Goal: Obtain resource: Download file/media

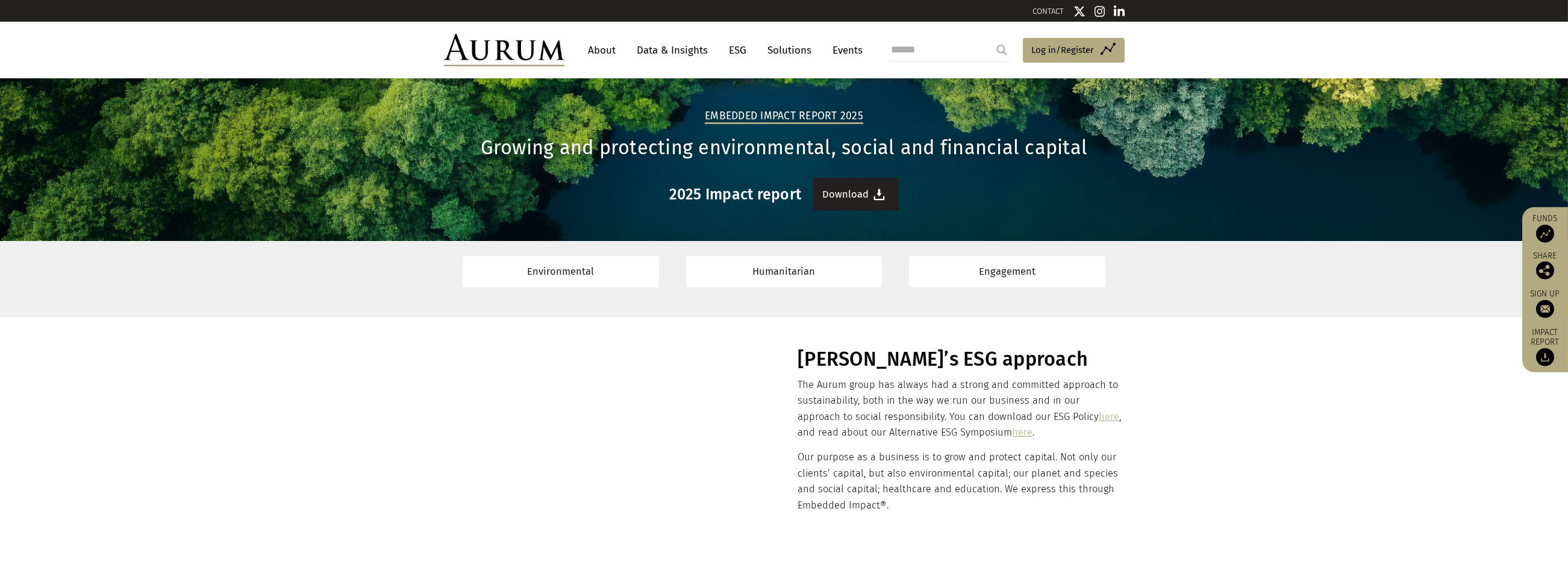
click at [860, 194] on link "Download" at bounding box center [856, 194] width 86 height 33
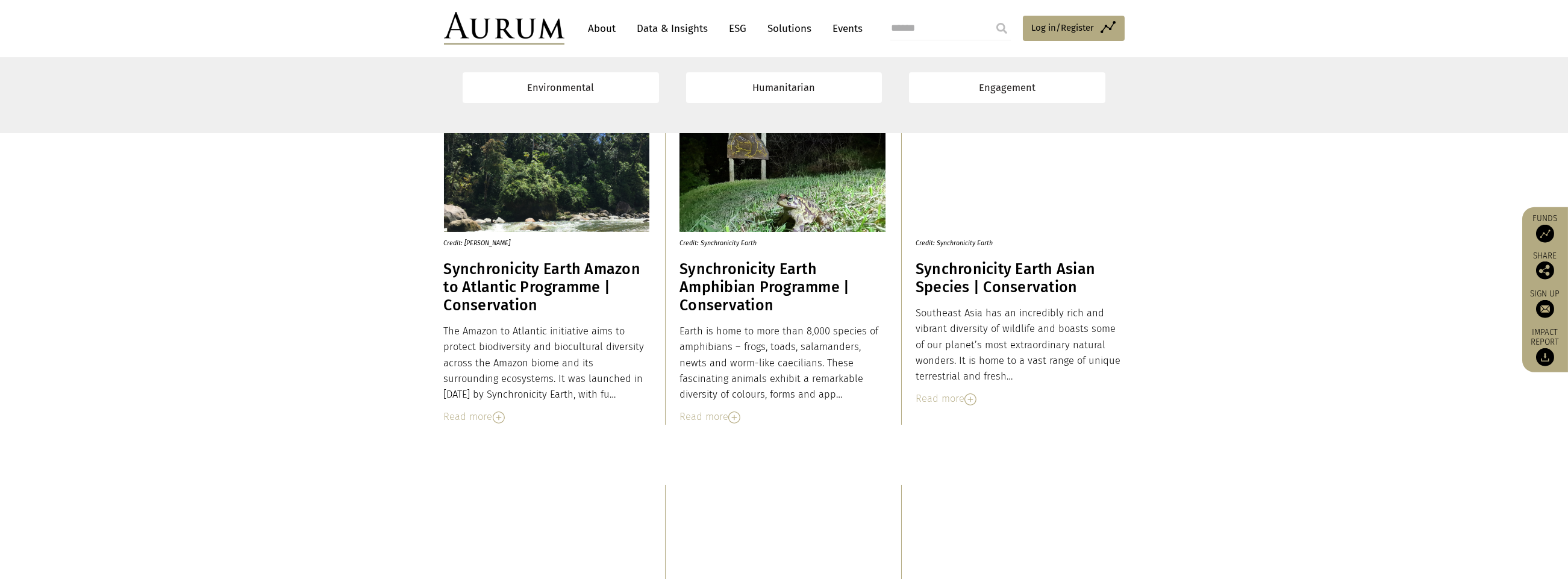
scroll to position [1507, 0]
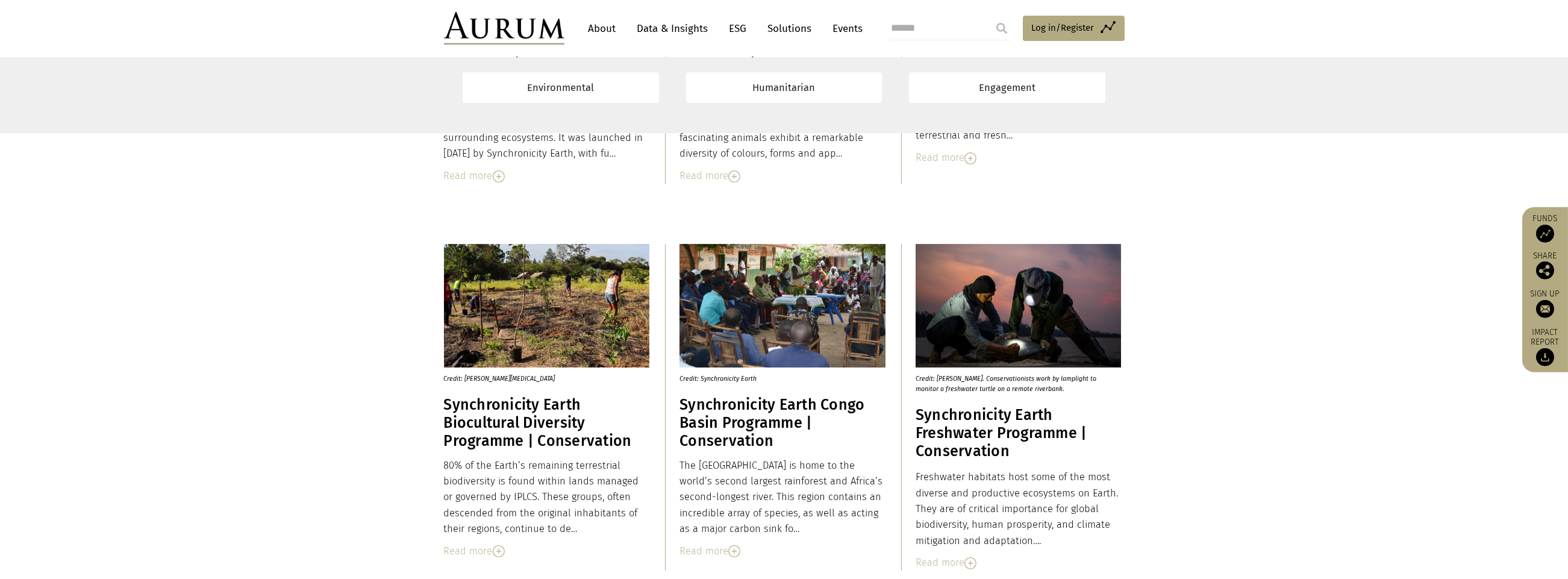
click at [728, 27] on link "ESG" at bounding box center [738, 28] width 30 height 22
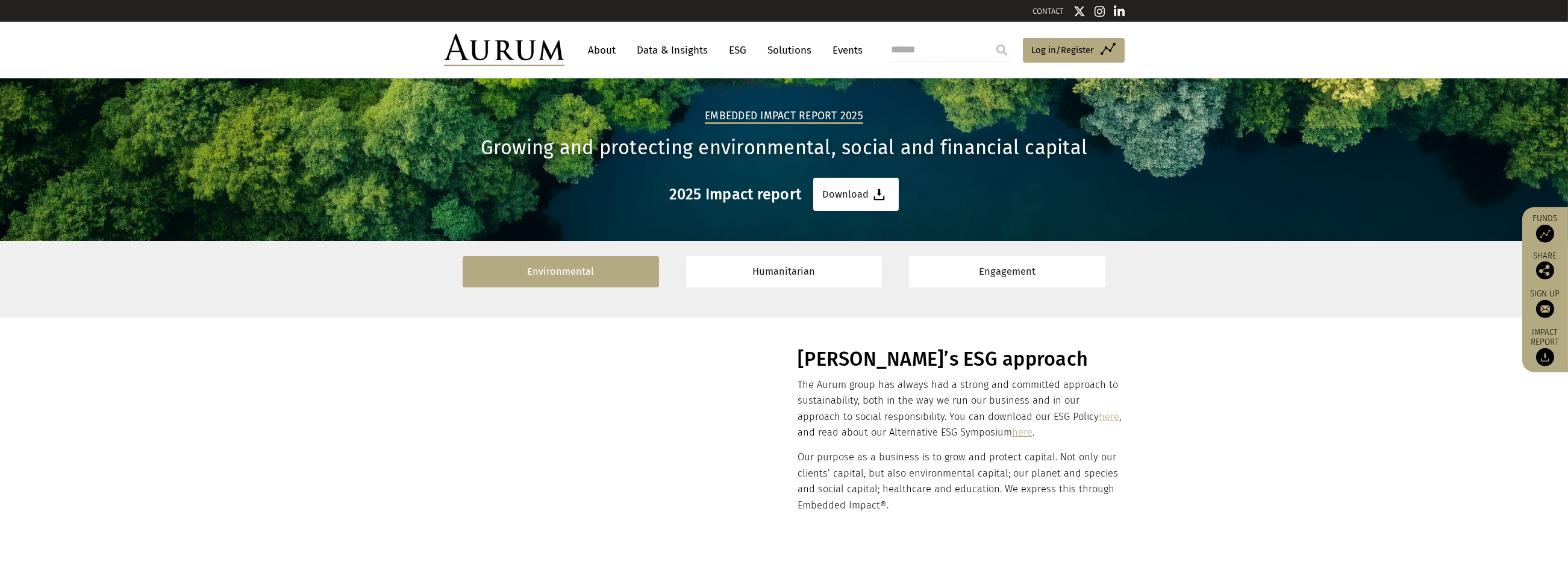
click at [568, 275] on link "Environmental" at bounding box center [561, 271] width 196 height 31
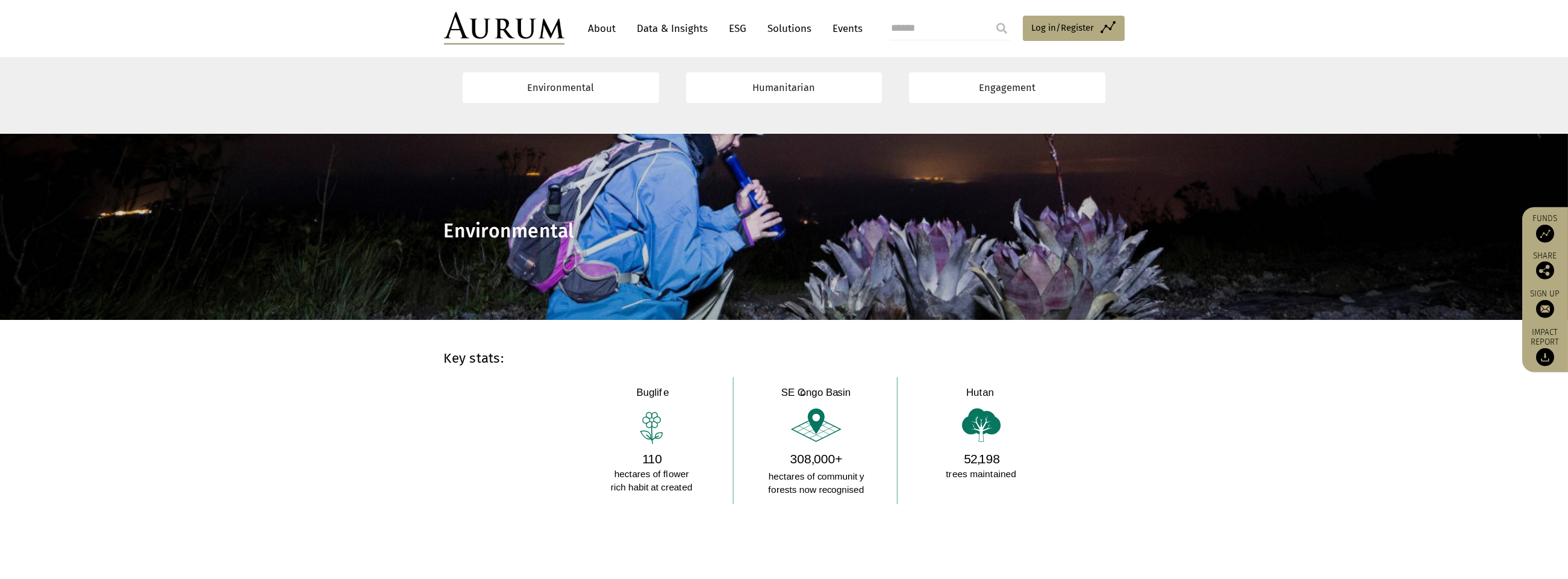
scroll to position [647, 0]
click at [1013, 87] on link "Engagement" at bounding box center [1007, 87] width 196 height 31
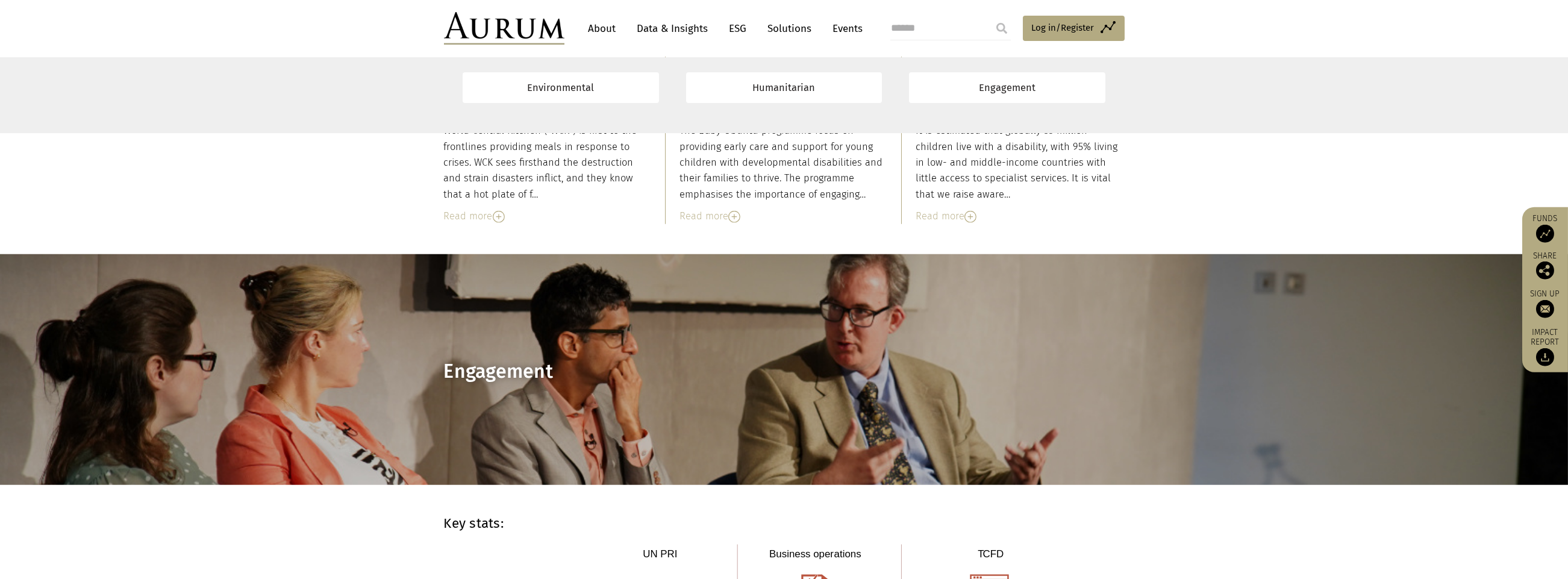
scroll to position [7749, 0]
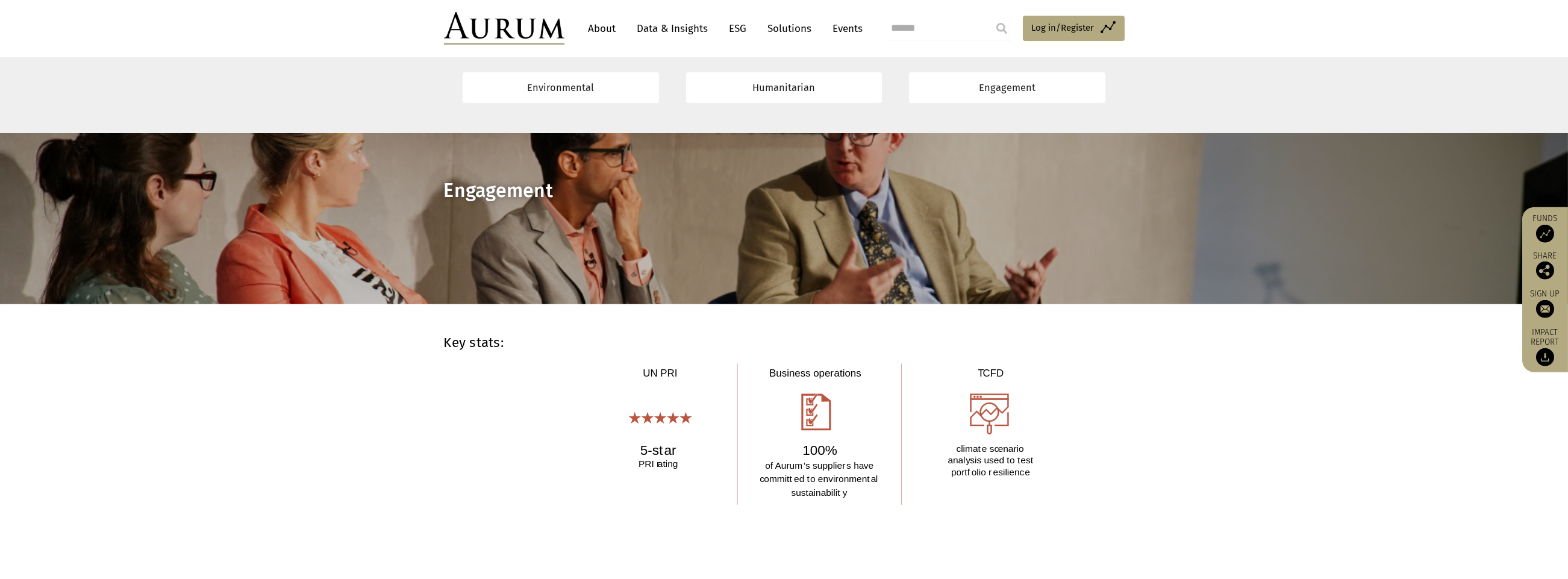
drag, startPoint x: 433, startPoint y: 388, endPoint x: 488, endPoint y: 330, distance: 79.9
click at [433, 388] on div "Key stats:" at bounding box center [784, 430] width 704 height 190
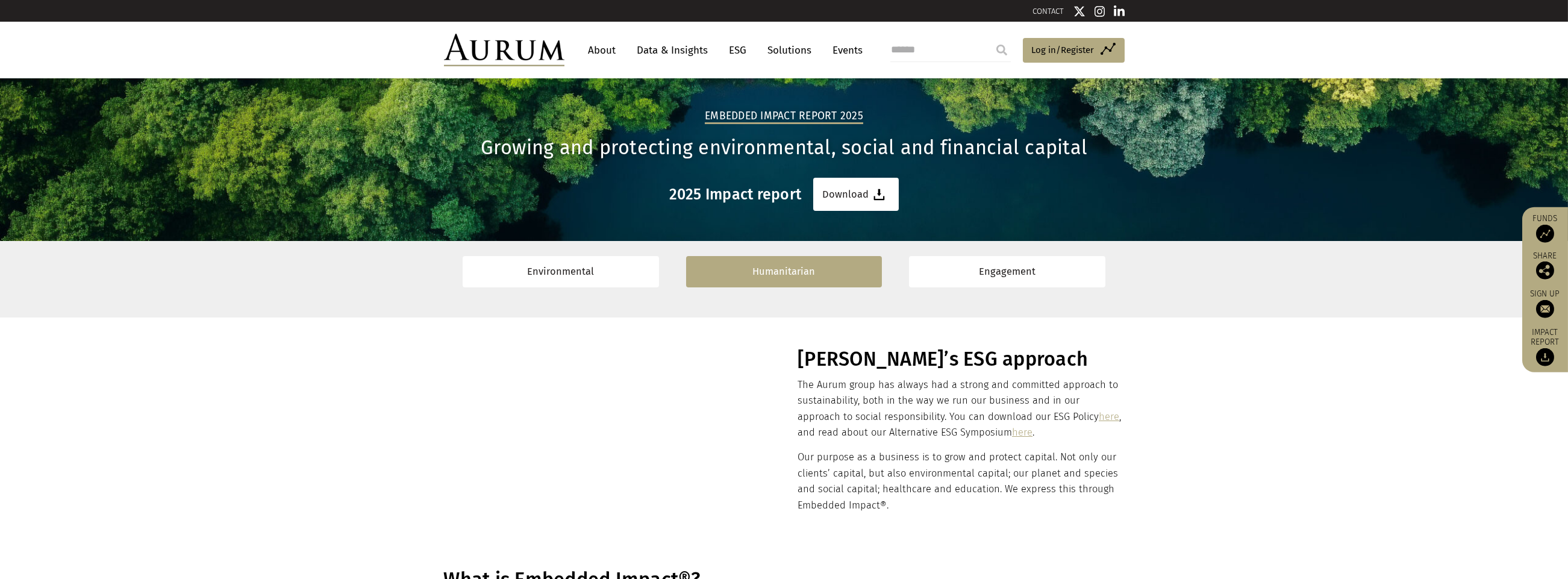
scroll to position [241, 0]
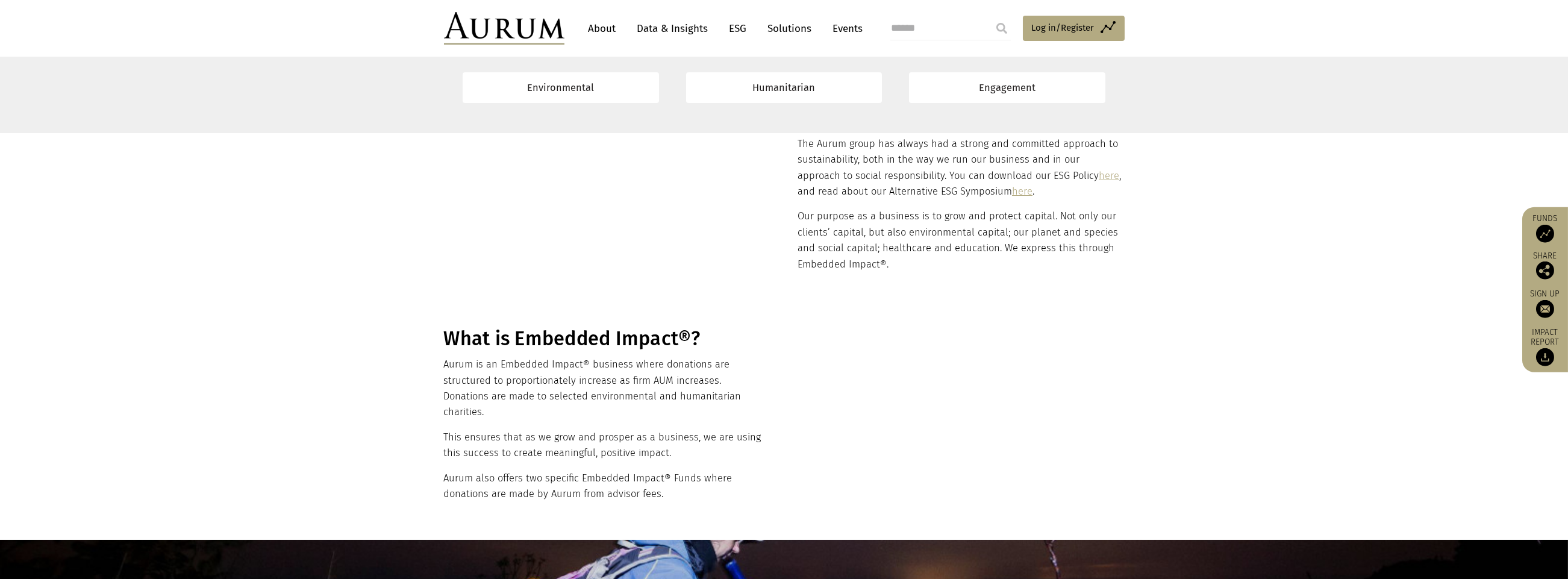
click at [1098, 174] on link "here" at bounding box center [1109, 175] width 20 height 12
